Goal: Complete application form

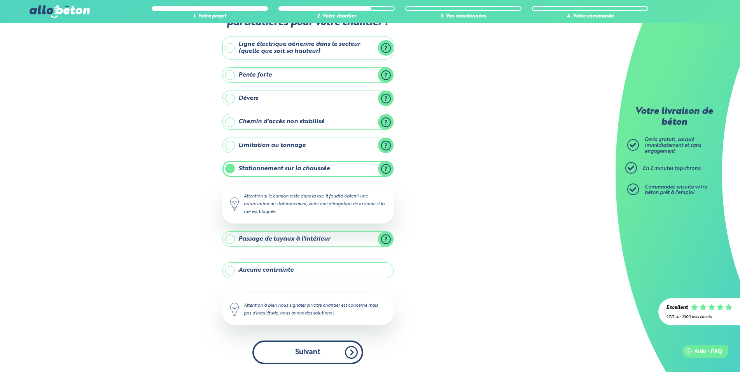
click at [303, 353] on button "Suivant" at bounding box center [307, 352] width 111 height 24
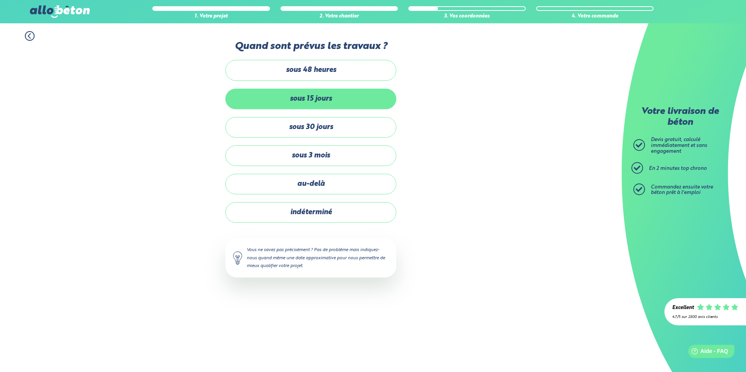
click at [319, 98] on label "sous 15 jours" at bounding box center [310, 99] width 171 height 21
click at [0, 0] on input "sous 15 jours" at bounding box center [0, 0] width 0 height 0
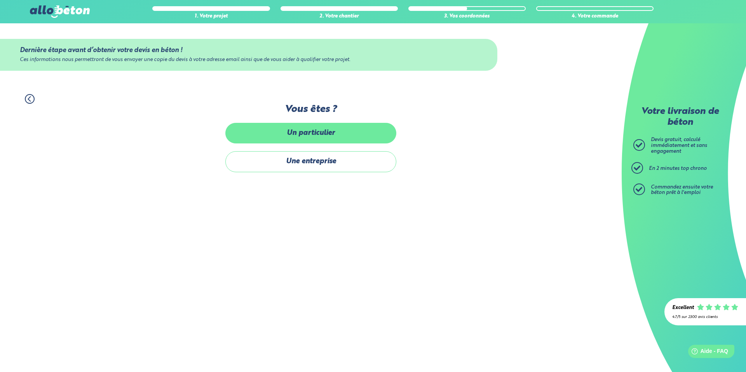
click at [323, 130] on label "Un particulier" at bounding box center [310, 133] width 171 height 21
click at [0, 0] on input "Un particulier" at bounding box center [0, 0] width 0 height 0
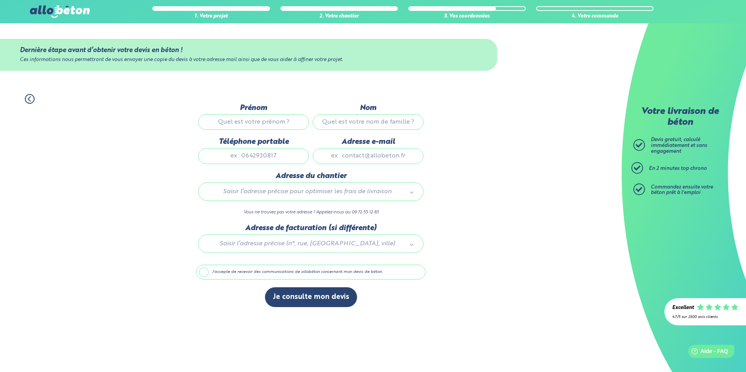
click at [277, 123] on input "Prénom" at bounding box center [253, 122] width 111 height 16
type input "[PERSON_NAME]"
click at [363, 120] on input "Nom" at bounding box center [368, 122] width 111 height 16
type input "CARAT"
click at [274, 154] on input "Téléphone portable" at bounding box center [253, 156] width 111 height 16
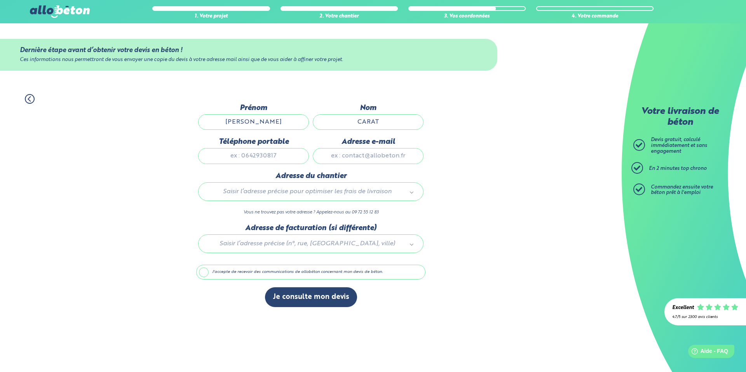
type input "0625453736"
click at [389, 157] on input "Adresse e-mail" at bounding box center [368, 156] width 111 height 16
type input "[EMAIL_ADDRESS][DOMAIN_NAME]"
click at [302, 245] on div at bounding box center [310, 242] width 229 height 37
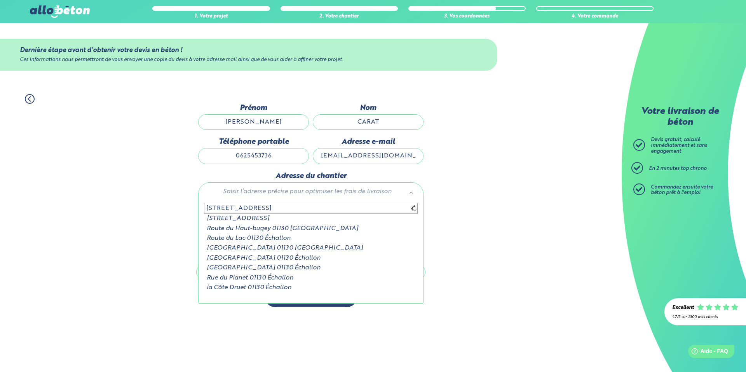
type input "[STREET_ADDRESS]"
click at [412, 208] on input "[STREET_ADDRESS]" at bounding box center [311, 208] width 214 height 11
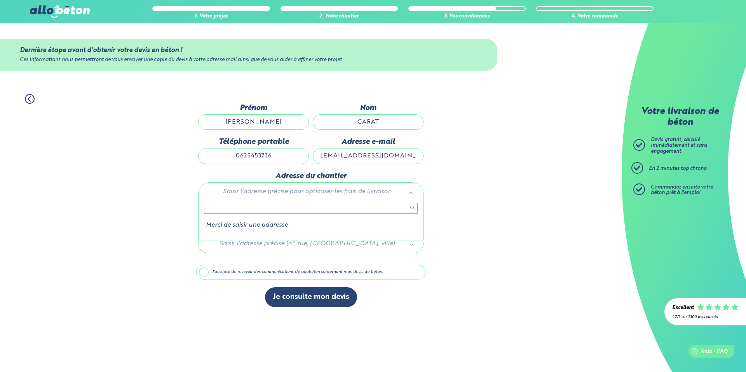
drag, startPoint x: 486, startPoint y: 198, endPoint x: 485, endPoint y: 187, distance: 11.3
click at [28, 99] on icon at bounding box center [29, 98] width 2 height 5
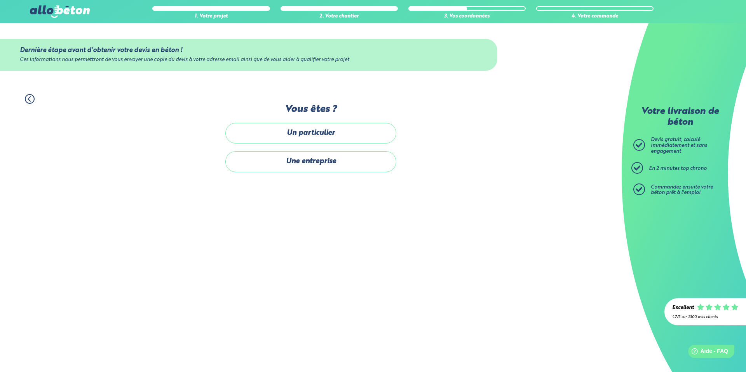
click at [28, 99] on icon at bounding box center [29, 98] width 2 height 5
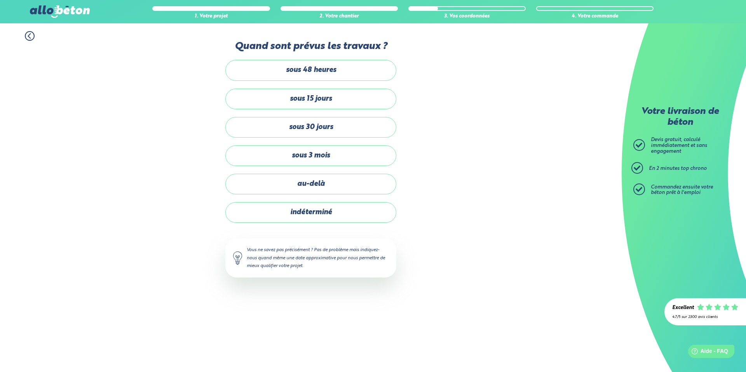
click at [28, 99] on div "1. Votre projet 2. Votre chantier 3. Vos coordonnées 4. Votre commande Quand so…" at bounding box center [311, 158] width 622 height 270
click at [29, 36] on icon at bounding box center [30, 36] width 10 height 10
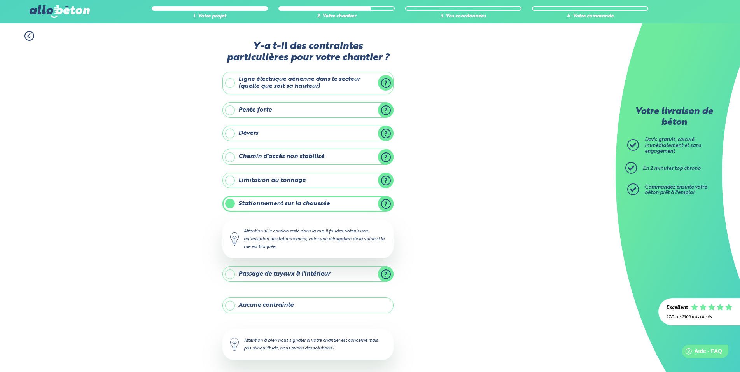
click at [28, 37] on icon at bounding box center [29, 36] width 10 height 10
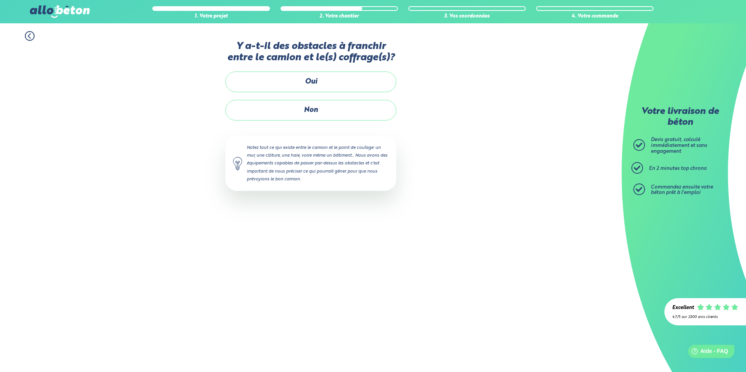
click at [30, 34] on icon at bounding box center [29, 36] width 2 height 5
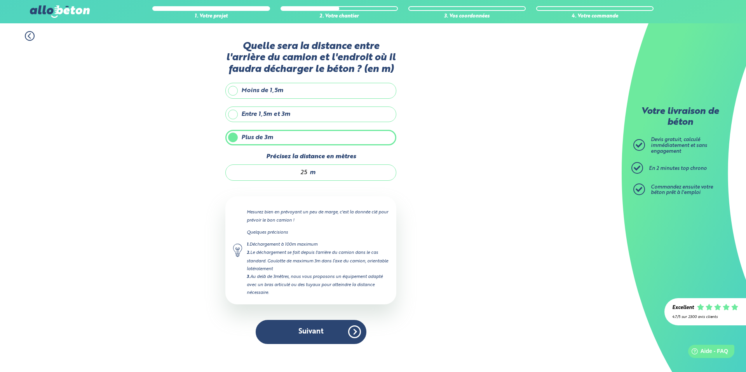
click at [302, 174] on input "25" at bounding box center [271, 173] width 74 height 8
type input "15"
click at [323, 337] on button "Suivant" at bounding box center [311, 332] width 111 height 24
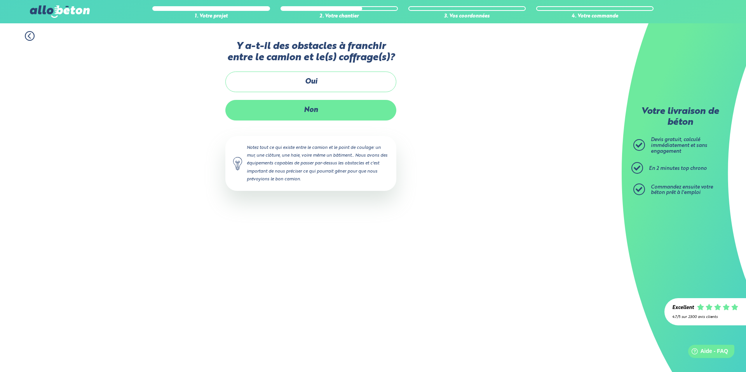
click at [325, 110] on label "Non" at bounding box center [310, 110] width 171 height 21
click at [0, 0] on input "Non" at bounding box center [0, 0] width 0 height 0
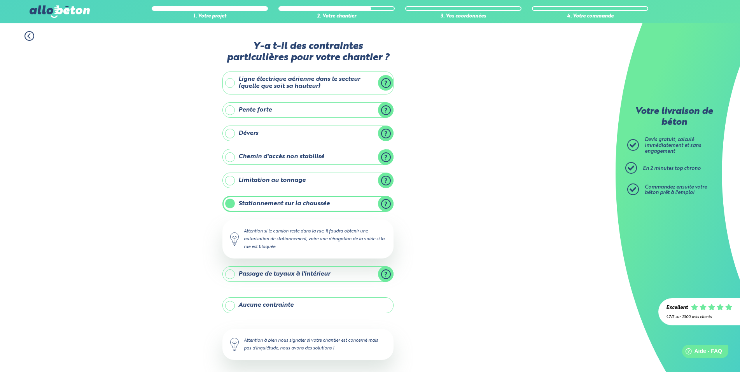
click at [385, 202] on label "Stationnement sur la chaussée" at bounding box center [307, 204] width 171 height 16
click at [0, 0] on input "Stationnement sur la chaussée" at bounding box center [0, 0] width 0 height 0
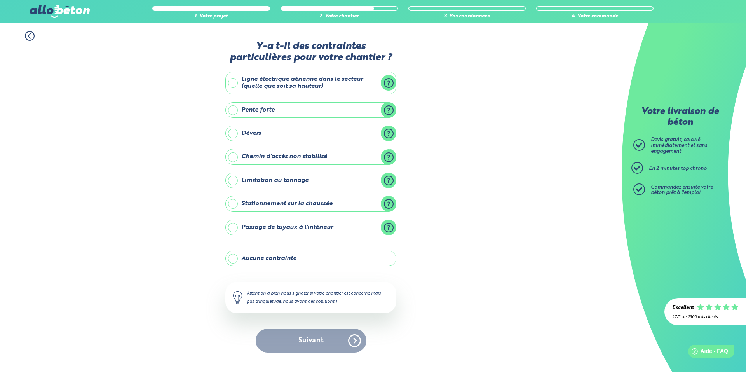
click at [312, 339] on div "Suivant" at bounding box center [310, 341] width 171 height 24
click at [280, 258] on label "Aucune contrainte" at bounding box center [310, 259] width 171 height 16
click at [0, 0] on input "Aucune contrainte" at bounding box center [0, 0] width 0 height 0
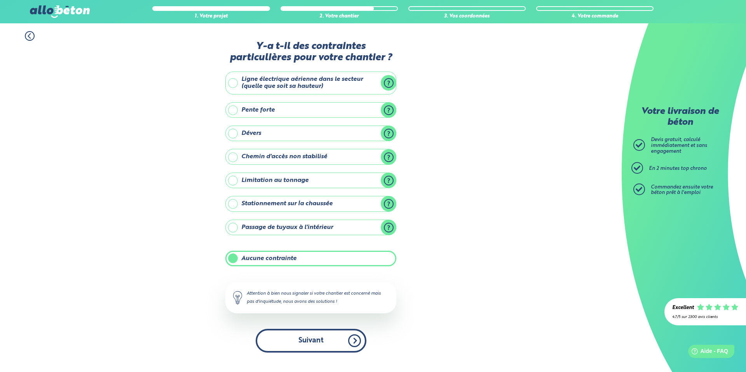
click at [353, 340] on button "Suivant" at bounding box center [311, 341] width 111 height 24
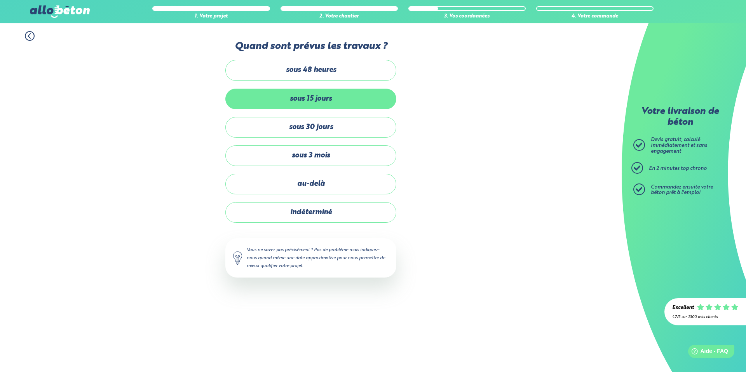
click at [313, 99] on label "sous 15 jours" at bounding box center [310, 99] width 171 height 21
click at [0, 0] on input "sous 15 jours" at bounding box center [0, 0] width 0 height 0
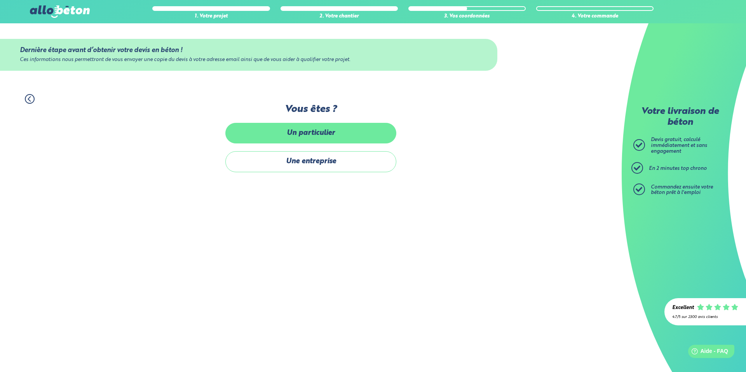
click at [312, 138] on label "Un particulier" at bounding box center [310, 133] width 171 height 21
click at [0, 0] on input "Un particulier" at bounding box center [0, 0] width 0 height 0
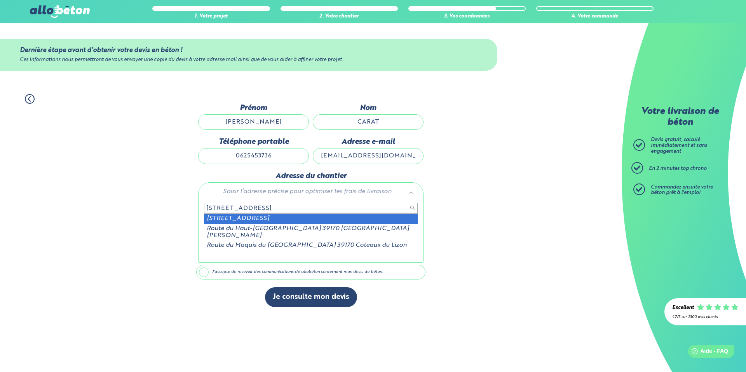
type input "[STREET_ADDRESS]"
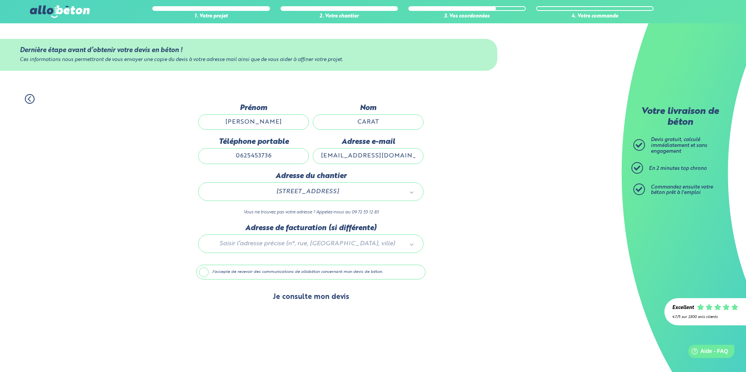
click at [313, 295] on button "Je consulte mon devis" at bounding box center [311, 297] width 92 height 20
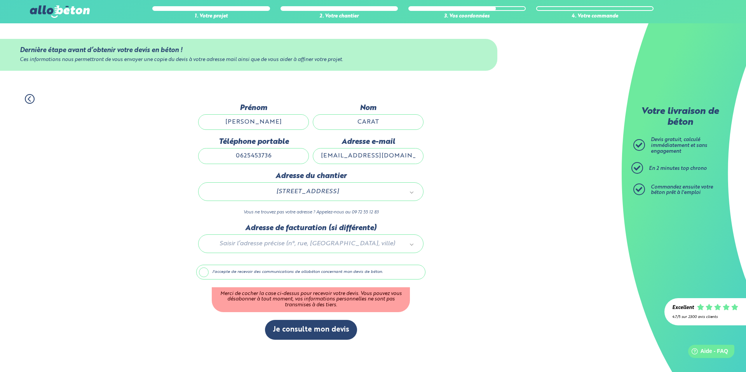
click at [203, 273] on label "J'accepte de recevoir des communications de allobéton concernant mon devis de b…" at bounding box center [310, 272] width 229 height 15
click at [0, 0] on input "J'accepte de recevoir des communications de allobéton concernant mon devis de b…" at bounding box center [0, 0] width 0 height 0
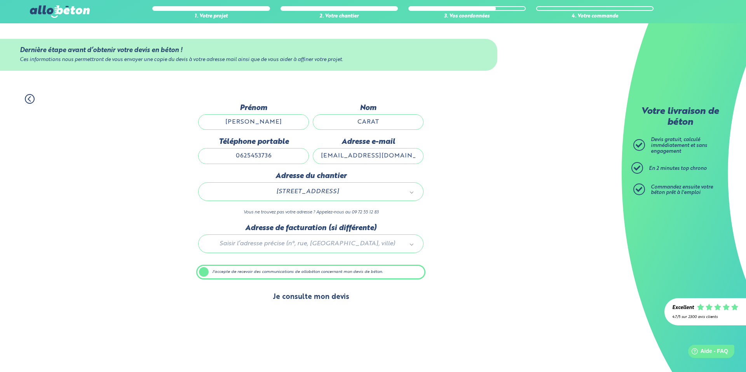
click at [327, 300] on button "Je consulte mon devis" at bounding box center [311, 297] width 92 height 20
